Goal: Check status: Check status

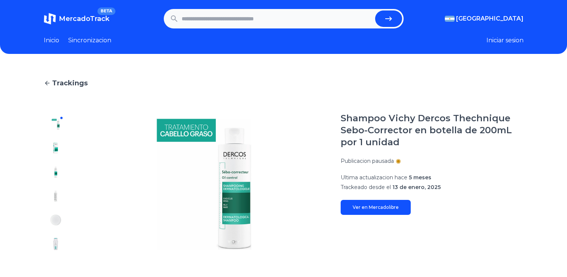
scroll to position [187, 0]
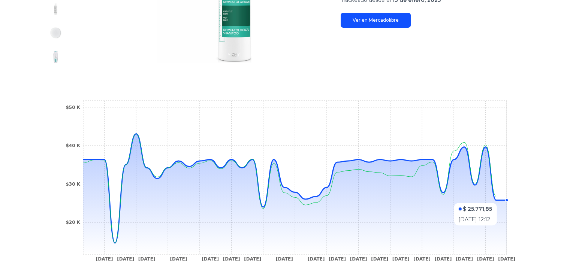
click at [508, 199] on circle at bounding box center [506, 200] width 3 height 3
click at [367, 22] on link "Ver en Mercadolibre" at bounding box center [376, 20] width 70 height 15
click at [508, 200] on circle at bounding box center [506, 200] width 3 height 3
click at [508, 201] on circle at bounding box center [506, 200] width 3 height 3
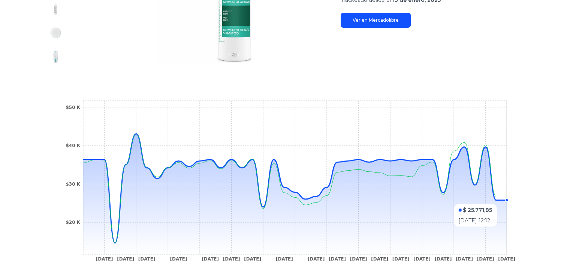
click at [508, 201] on circle at bounding box center [506, 200] width 3 height 3
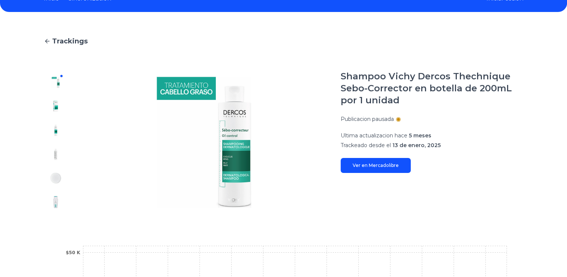
scroll to position [62, 0]
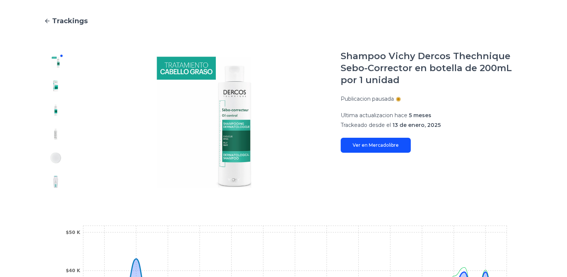
click at [54, 85] on img at bounding box center [56, 86] width 12 height 12
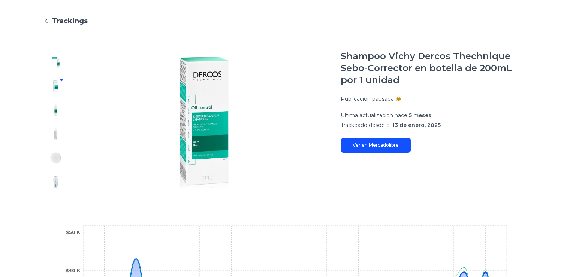
click at [54, 99] on div at bounding box center [56, 122] width 24 height 144
click at [382, 144] on link "Ver en Mercadolibre" at bounding box center [376, 145] width 70 height 15
click at [374, 143] on link "Ver en Mercadolibre" at bounding box center [376, 145] width 70 height 15
